Goal: Task Accomplishment & Management: Manage account settings

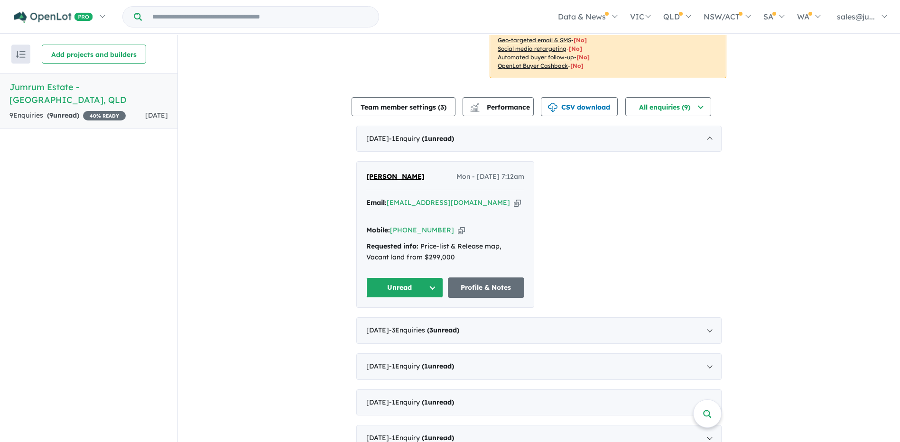
scroll to position [237, 0]
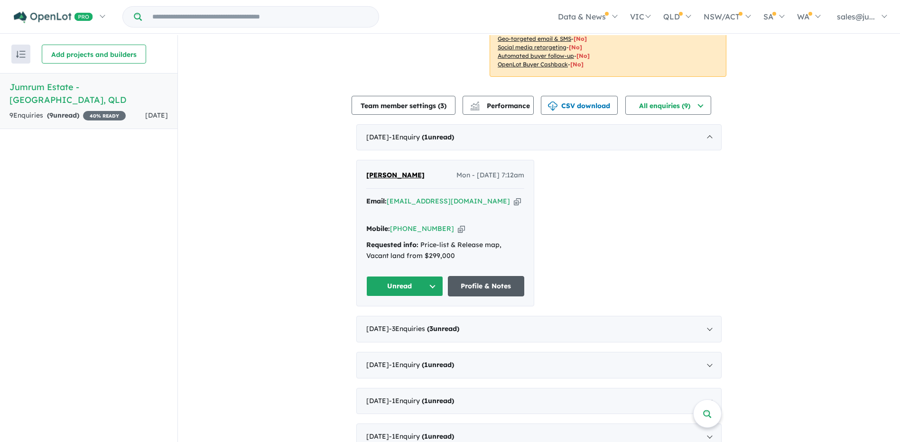
click at [479, 278] on link "Profile & Notes" at bounding box center [486, 286] width 77 height 20
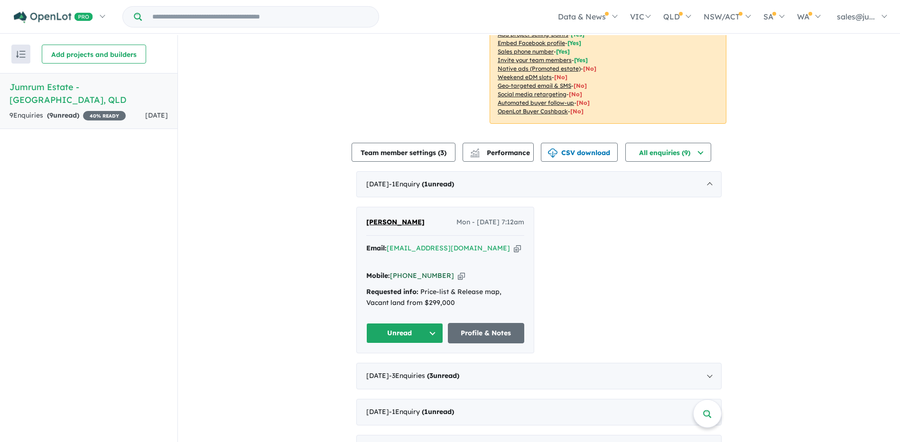
scroll to position [285, 0]
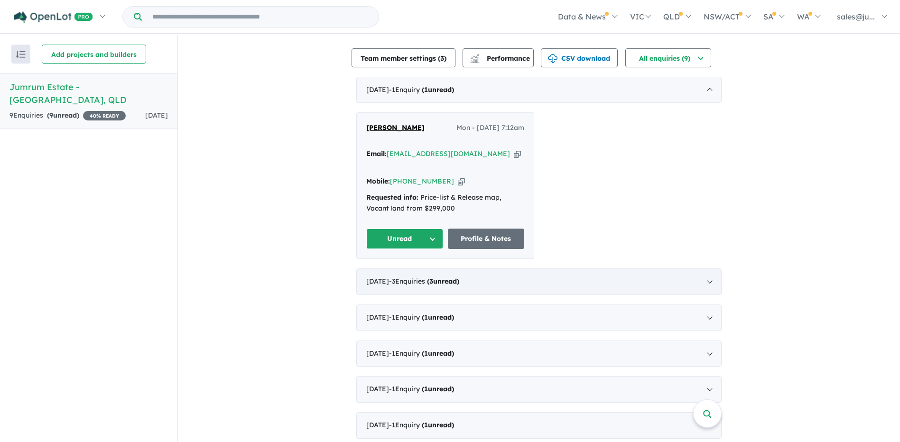
click at [412, 277] on span "- 3 Enquir ies ( 3 unread)" at bounding box center [424, 281] width 70 height 9
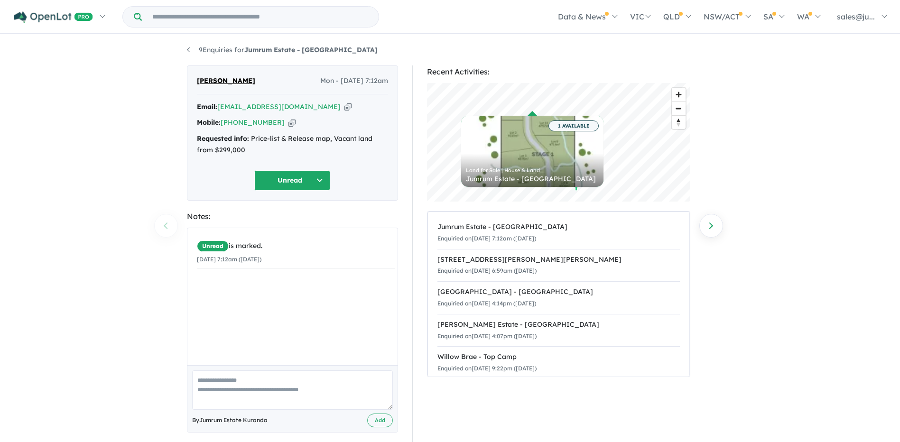
scroll to position [9, 0]
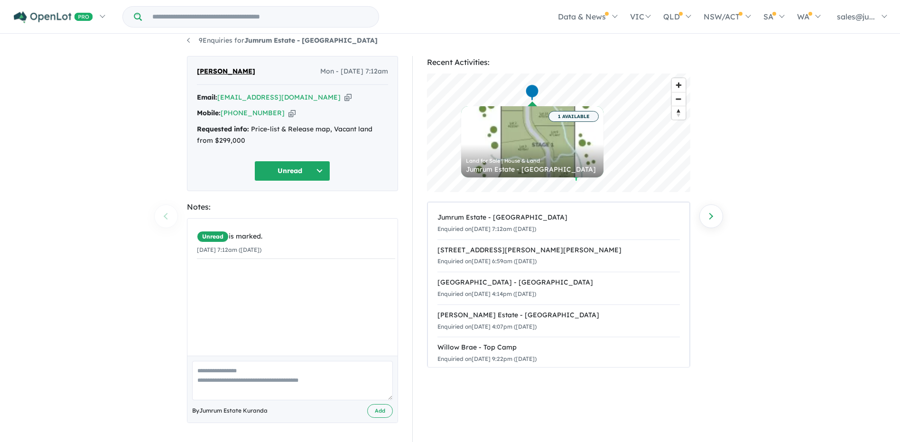
click at [344, 95] on icon "button" at bounding box center [347, 98] width 7 height 10
click at [215, 237] on span "Unread" at bounding box center [213, 236] width 32 height 11
click at [316, 167] on button "Unread" at bounding box center [292, 171] width 76 height 20
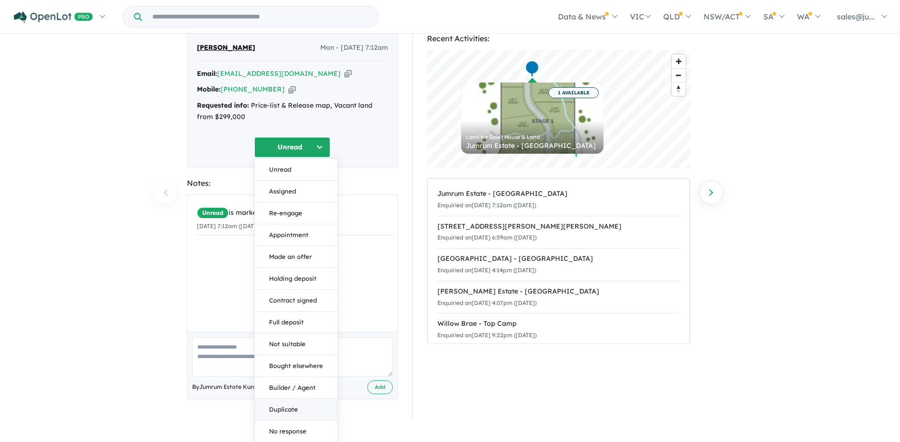
scroll to position [34, 0]
click at [290, 189] on button "Assigned" at bounding box center [296, 191] width 83 height 22
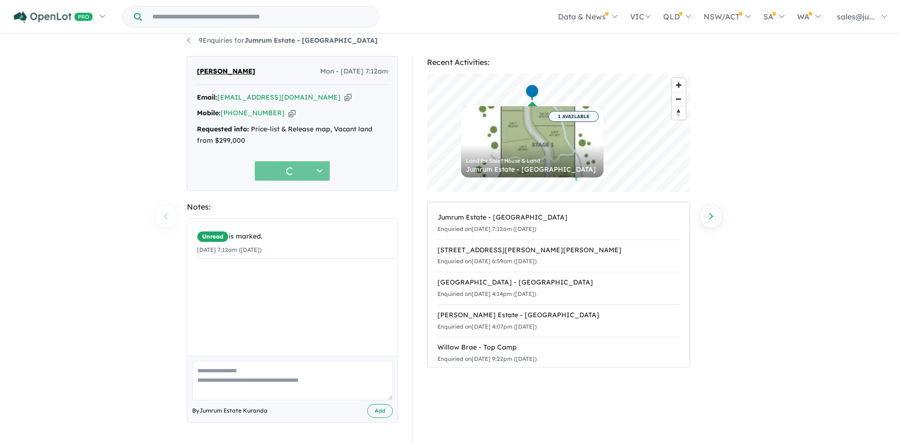
scroll to position [9, 0]
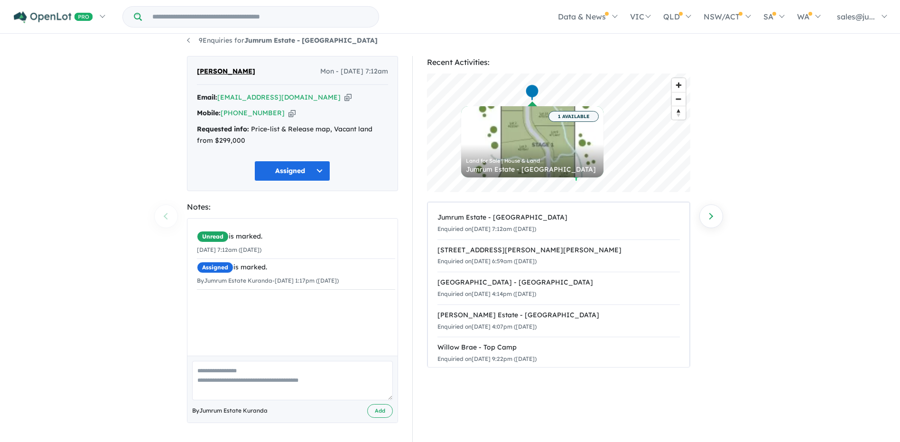
click at [288, 113] on icon "button" at bounding box center [291, 113] width 7 height 10
